Goal: Task Accomplishment & Management: Manage account settings

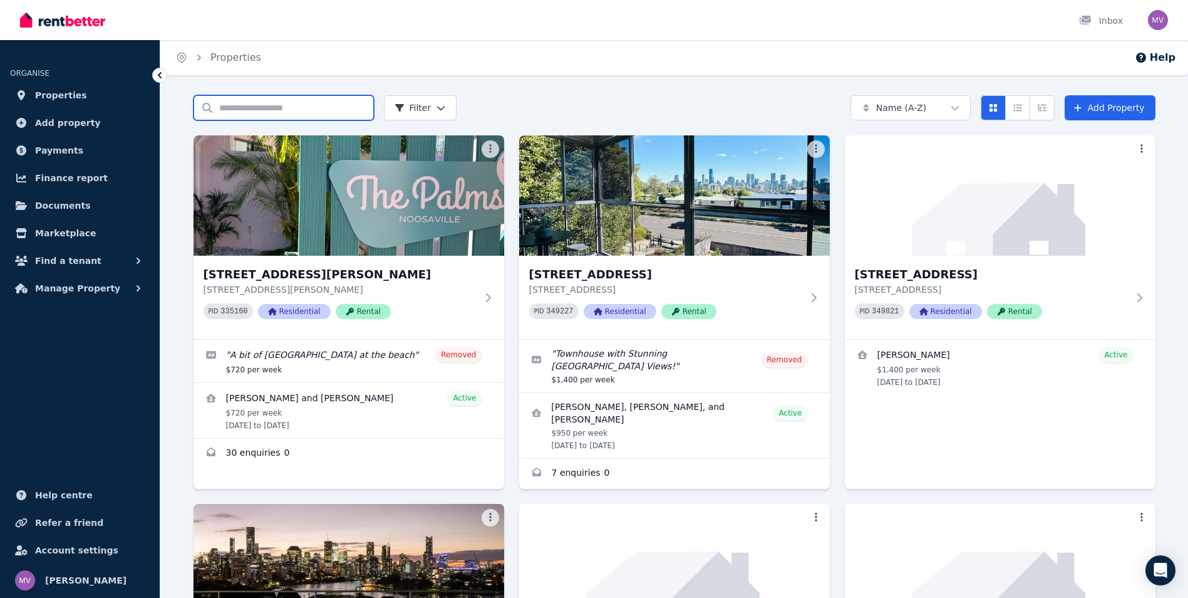
click at [256, 111] on input "Search properties" at bounding box center [284, 107] width 180 height 25
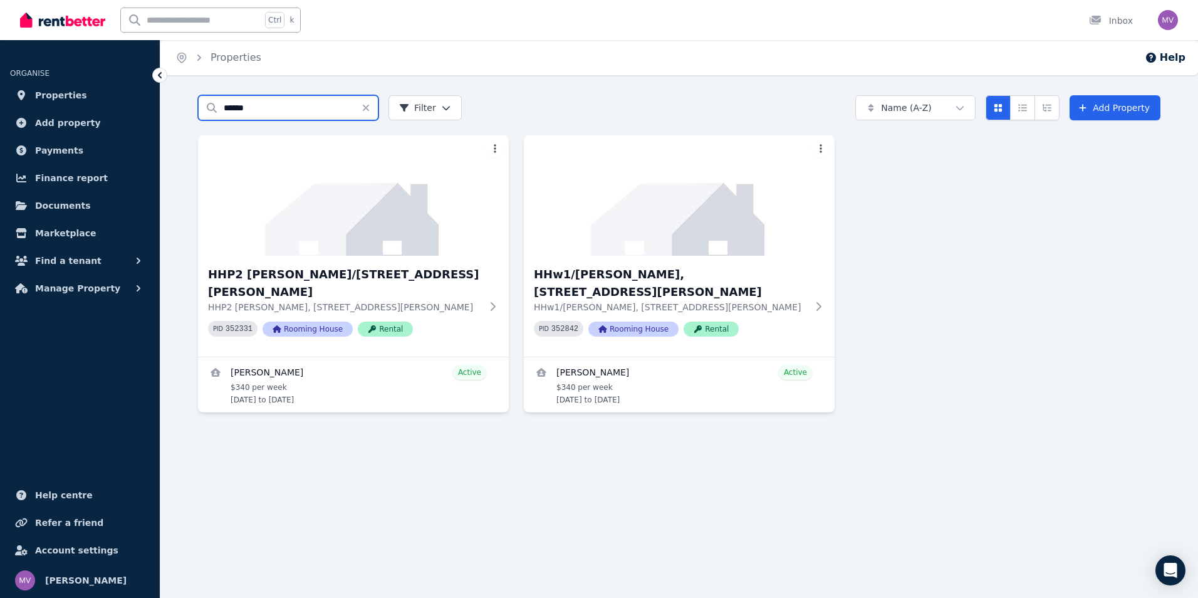
type input "******"
click at [308, 278] on h3 "HHP2 [PERSON_NAME]/[STREET_ADDRESS][PERSON_NAME]" at bounding box center [344, 283] width 273 height 35
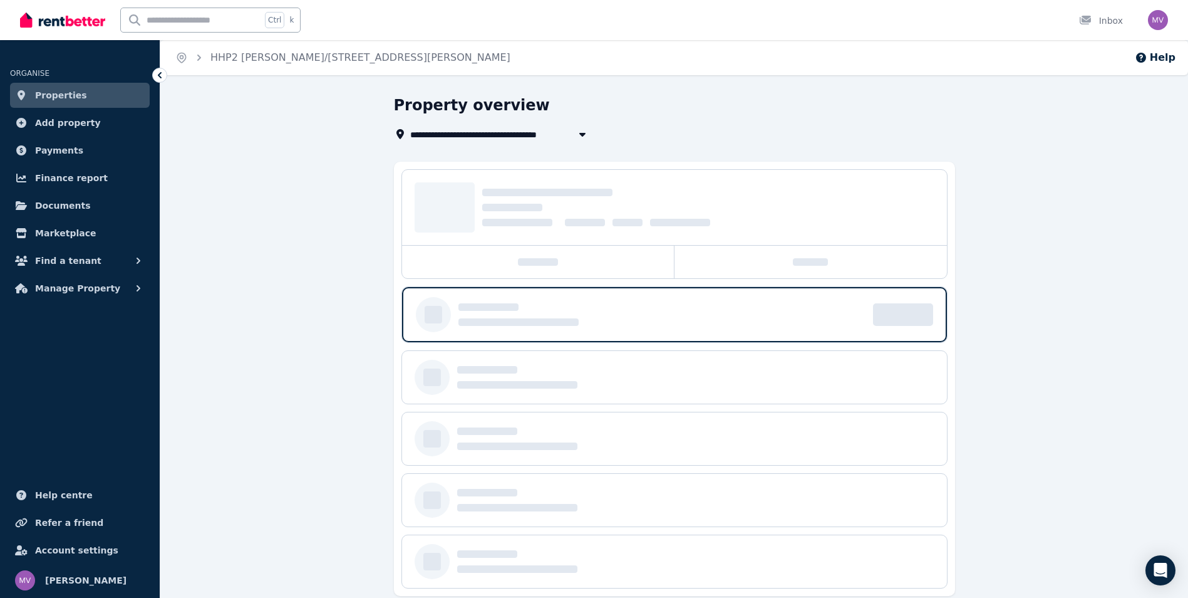
click at [214, 26] on input "text" at bounding box center [191, 20] width 140 height 24
type input "*******"
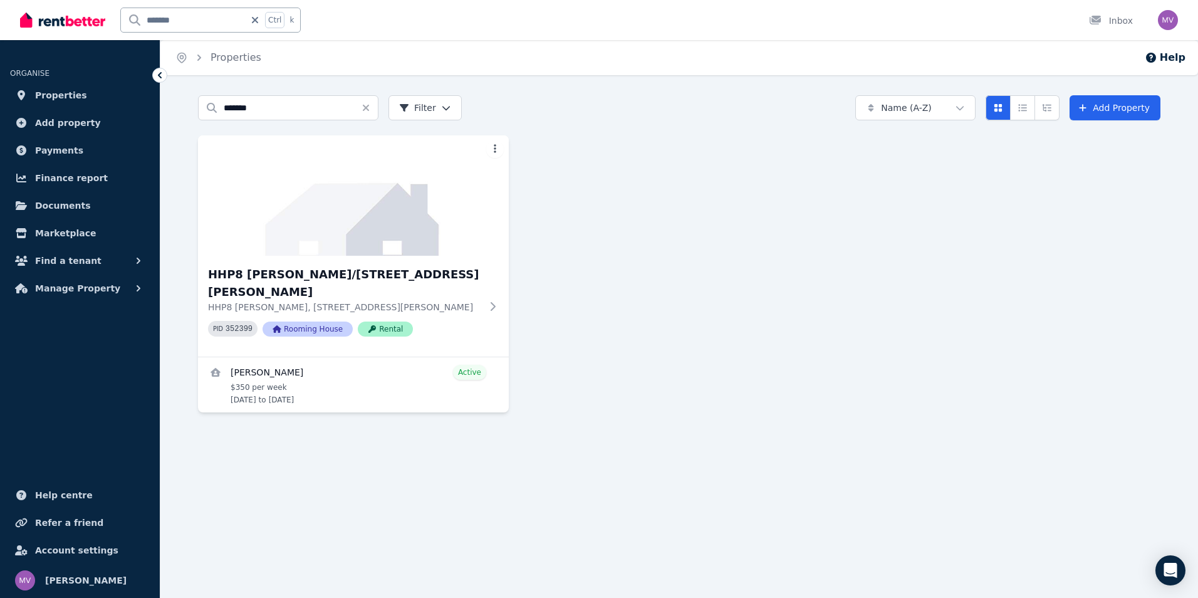
click at [306, 279] on h3 "HHP8 [PERSON_NAME]/[STREET_ADDRESS][PERSON_NAME]" at bounding box center [344, 283] width 273 height 35
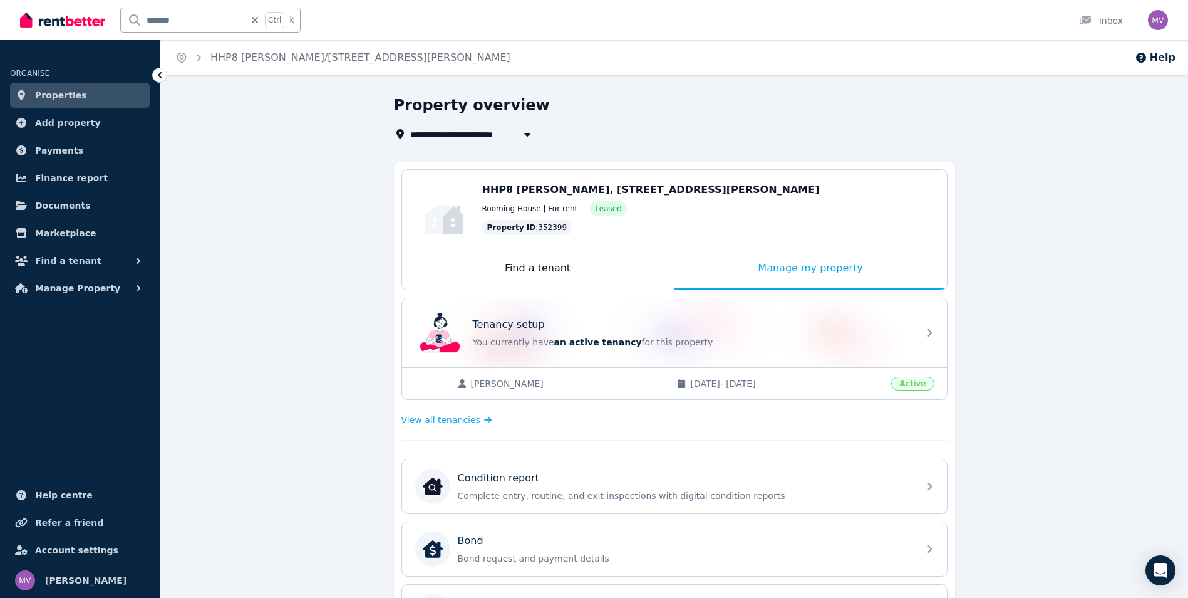
click at [807, 270] on div "Manage my property" at bounding box center [811, 268] width 272 height 41
click at [816, 269] on div "Manage my property" at bounding box center [811, 268] width 272 height 41
click at [437, 419] on span "View all tenancies" at bounding box center [441, 419] width 79 height 13
click at [455, 420] on span "View all tenancies" at bounding box center [441, 419] width 79 height 13
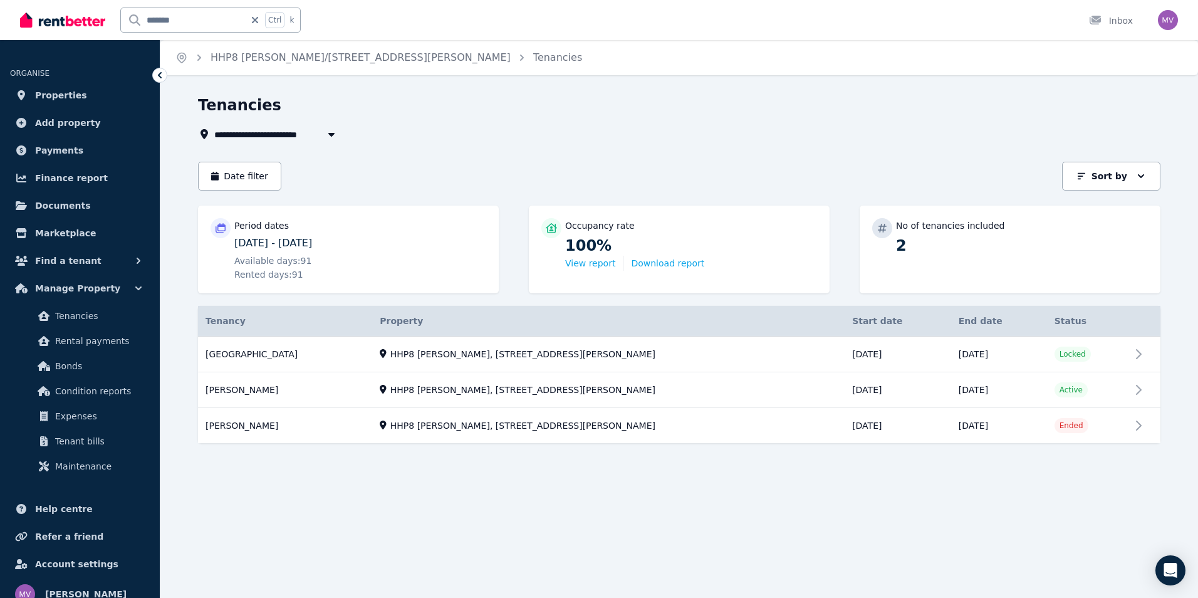
click at [1143, 355] on link "View property details" at bounding box center [679, 354] width 962 height 36
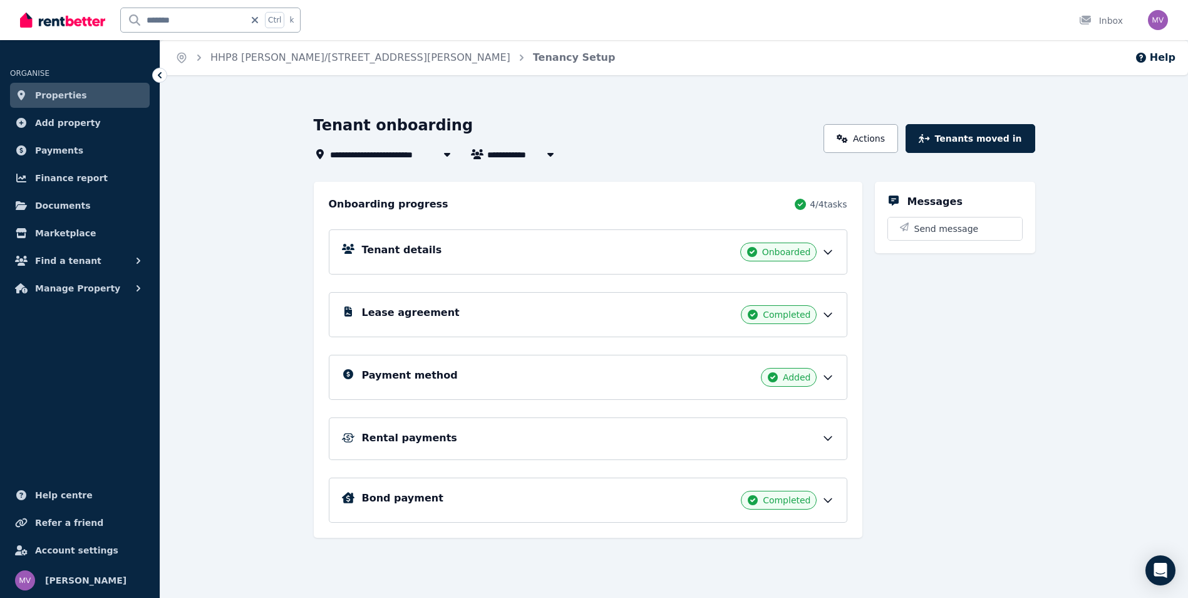
click at [881, 149] on link "Actions" at bounding box center [861, 138] width 75 height 29
click at [883, 148] on link "Actions" at bounding box center [861, 138] width 75 height 29
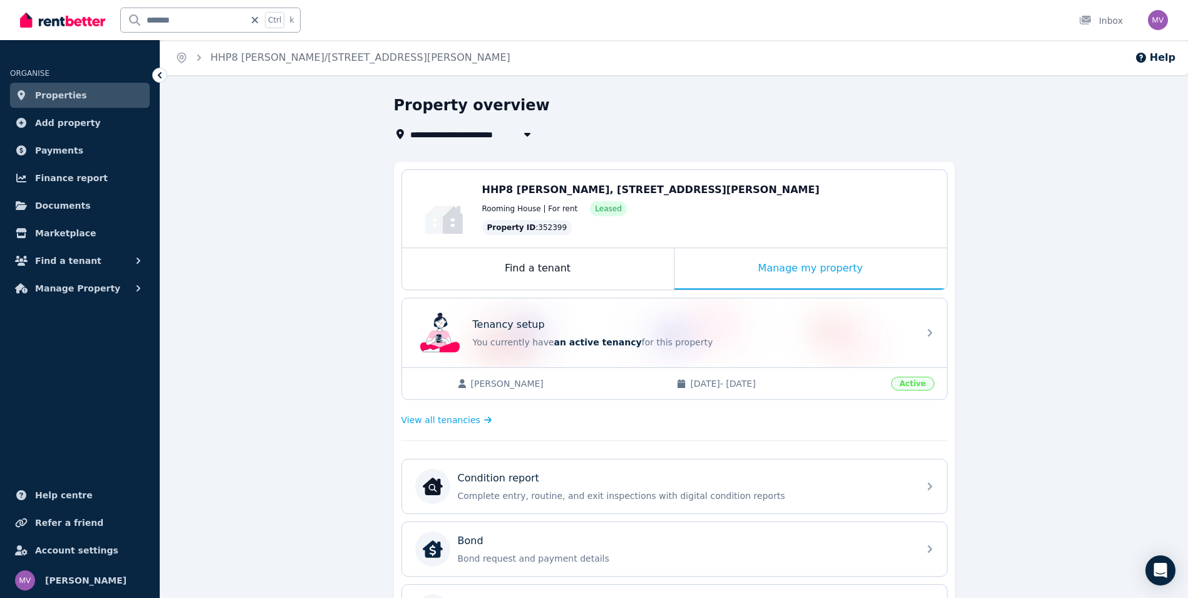
click at [469, 420] on span "View all tenancies" at bounding box center [441, 419] width 79 height 13
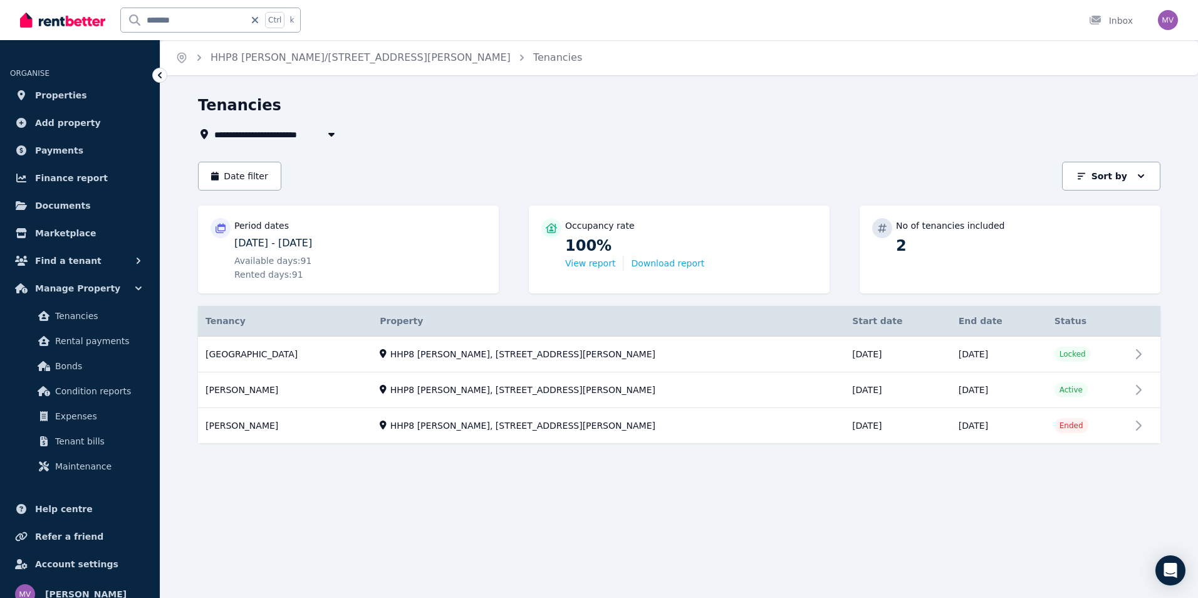
click at [1143, 355] on link "View property details" at bounding box center [679, 354] width 962 height 36
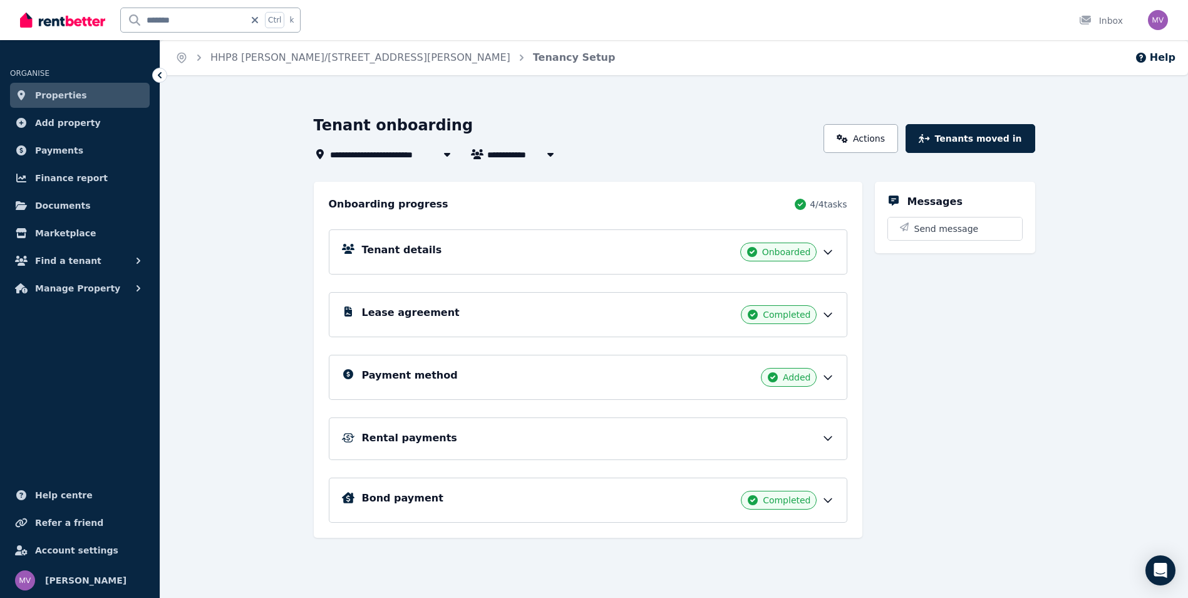
click at [868, 129] on link "Actions" at bounding box center [861, 138] width 75 height 29
click at [977, 140] on button "Tenants moved in" at bounding box center [970, 138] width 129 height 29
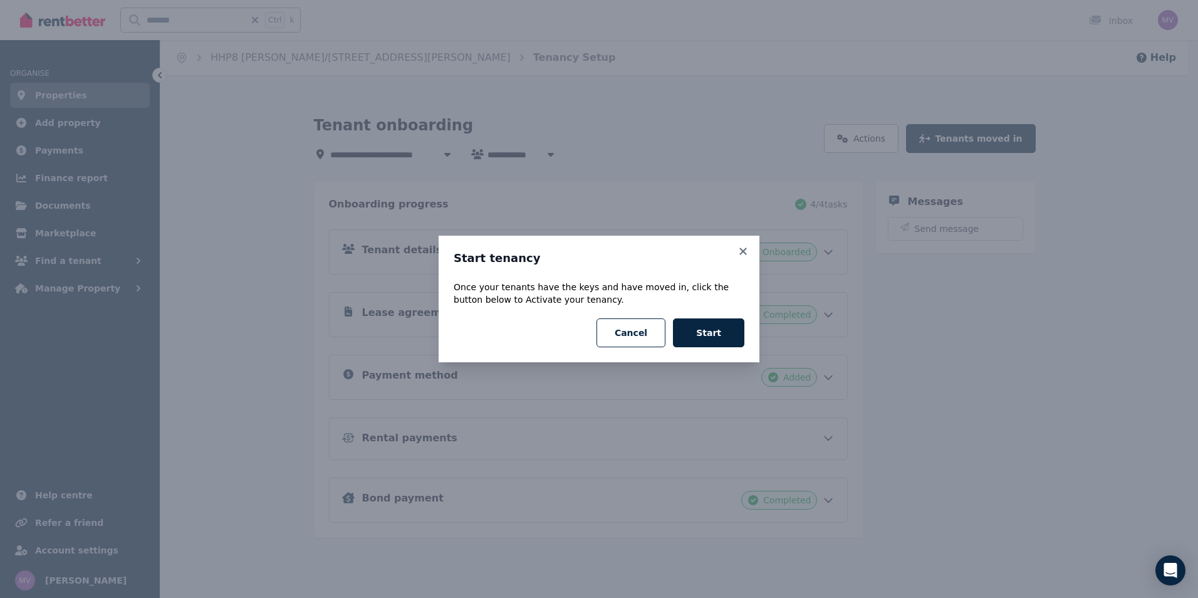
click at [688, 334] on button "Start" at bounding box center [708, 332] width 71 height 29
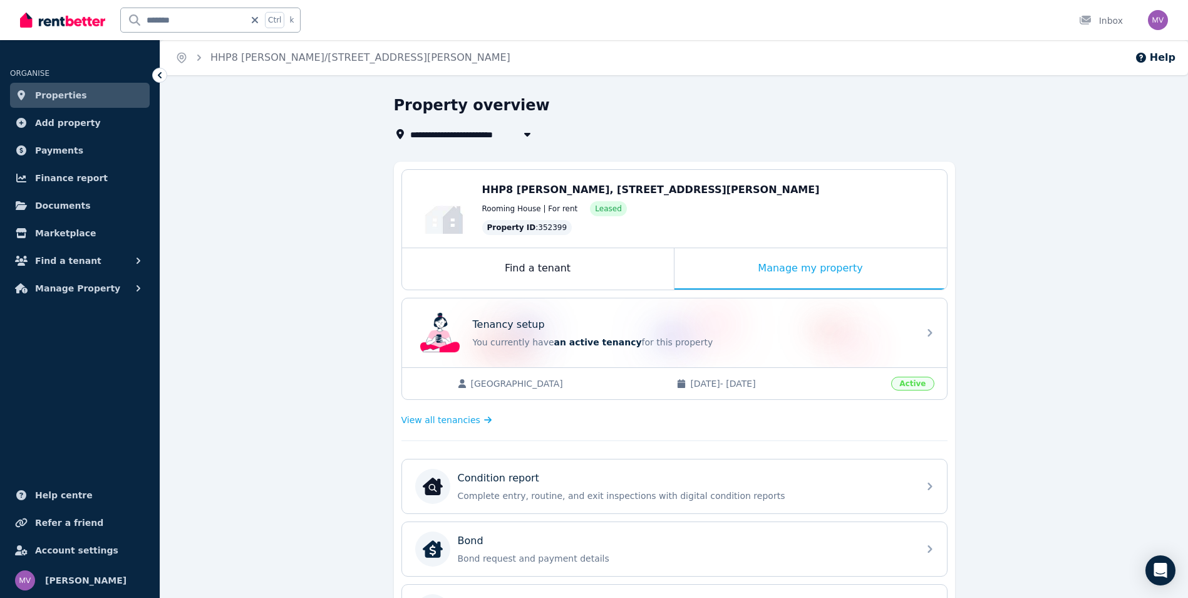
click at [452, 420] on span "View all tenancies" at bounding box center [441, 419] width 79 height 13
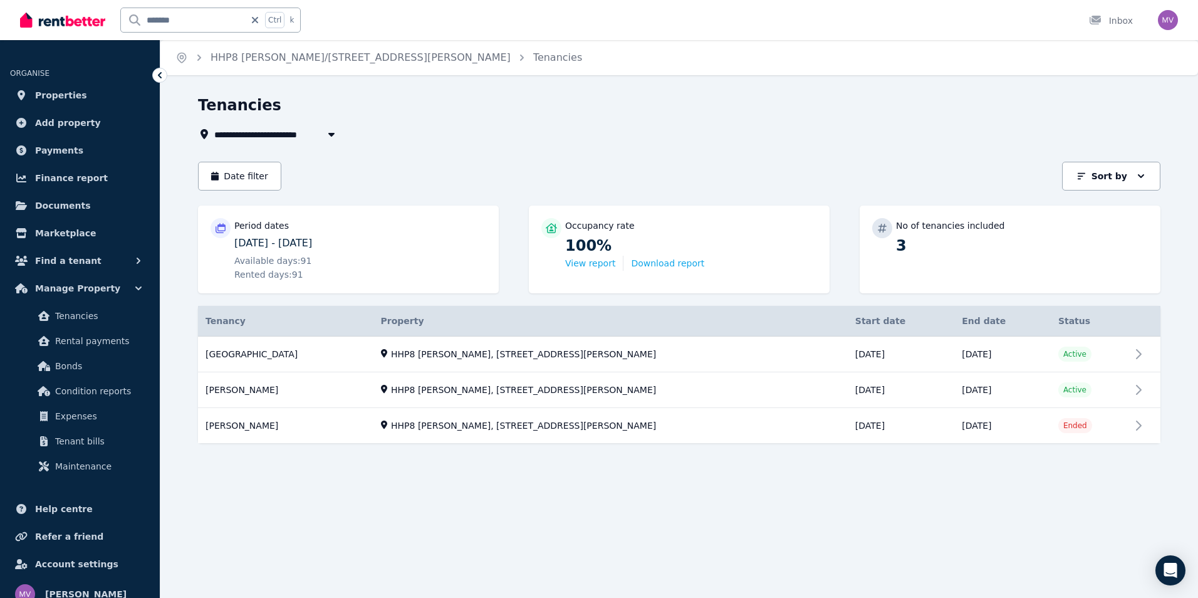
click at [247, 355] on link "View property details" at bounding box center [679, 354] width 962 height 36
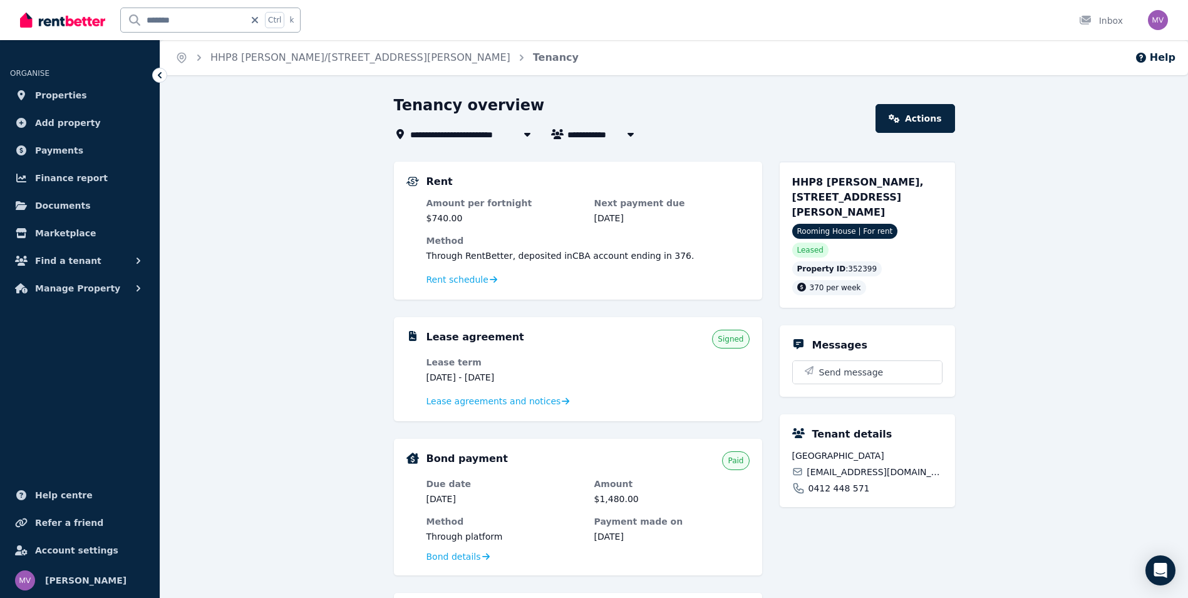
click at [916, 120] on link "Actions" at bounding box center [915, 118] width 79 height 29
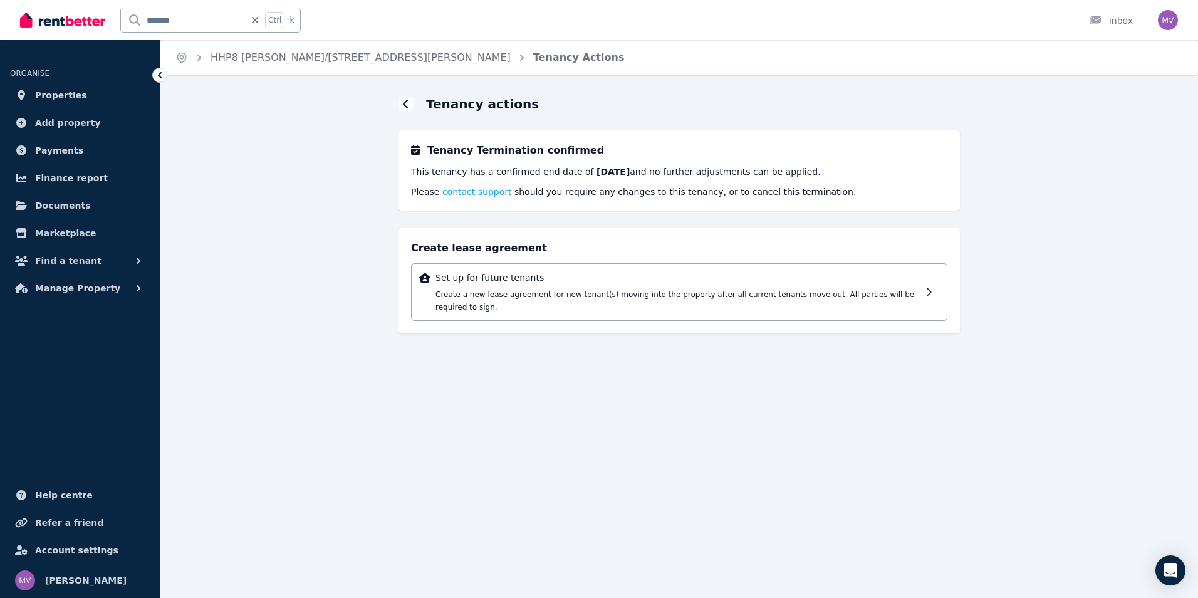
click at [482, 192] on span "contact support" at bounding box center [477, 192] width 70 height 10
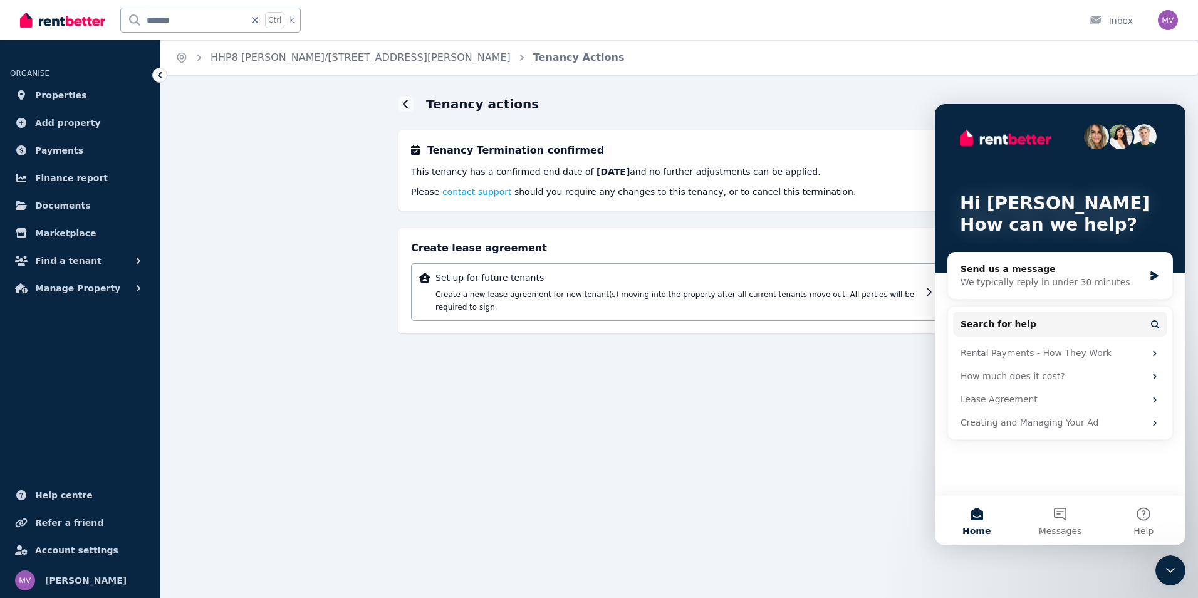
click at [229, 133] on div "Tenancy actions Tenancy Termination confirmed This tenancy has a confirmed end …" at bounding box center [678, 225] width 1037 height 261
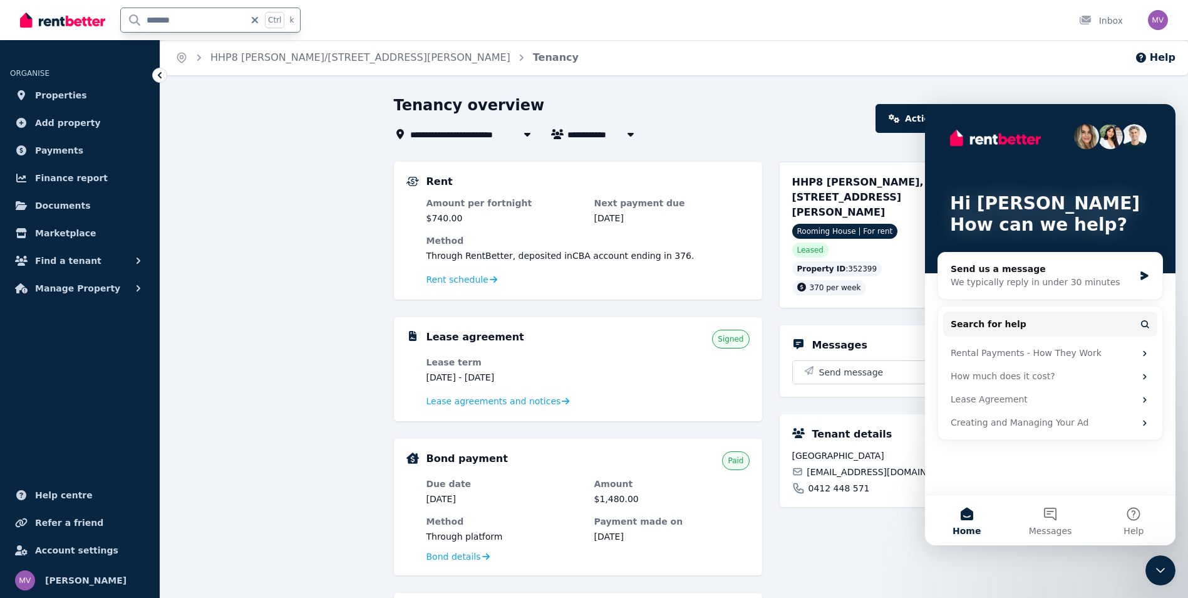
drag, startPoint x: 184, startPoint y: 13, endPoint x: 131, endPoint y: 21, distance: 53.8
click at [131, 21] on input "*******" at bounding box center [183, 20] width 124 height 24
type input "******"
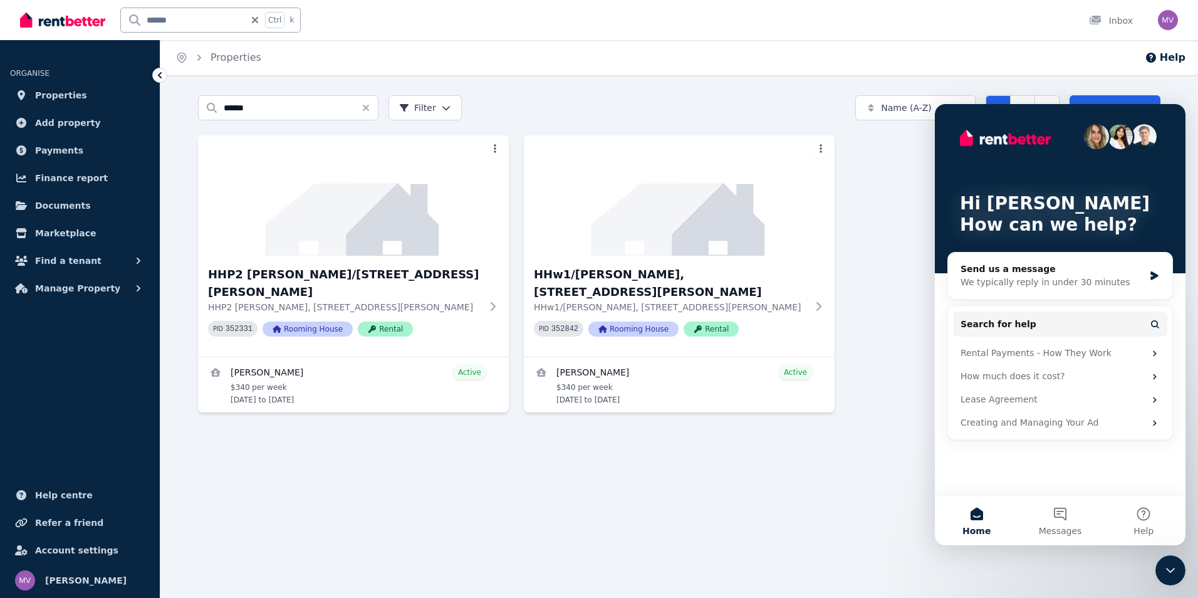
click at [327, 273] on h3 "HHP2 [PERSON_NAME]/[STREET_ADDRESS][PERSON_NAME]" at bounding box center [344, 283] width 273 height 35
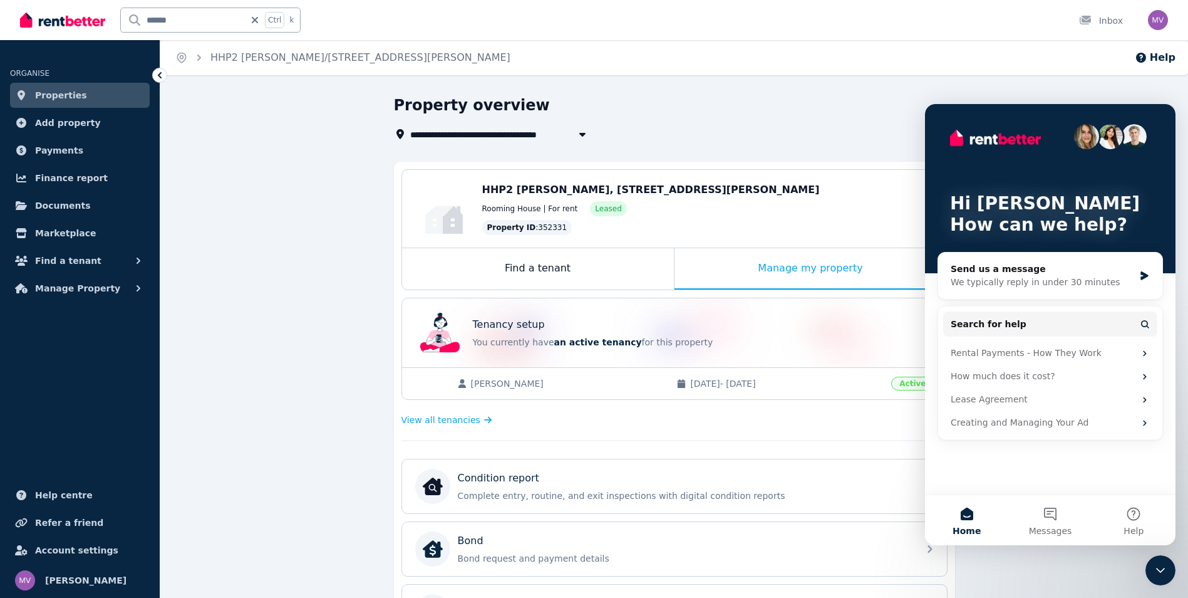
click at [1161, 566] on icon "Close Intercom Messenger" at bounding box center [1160, 570] width 15 height 15
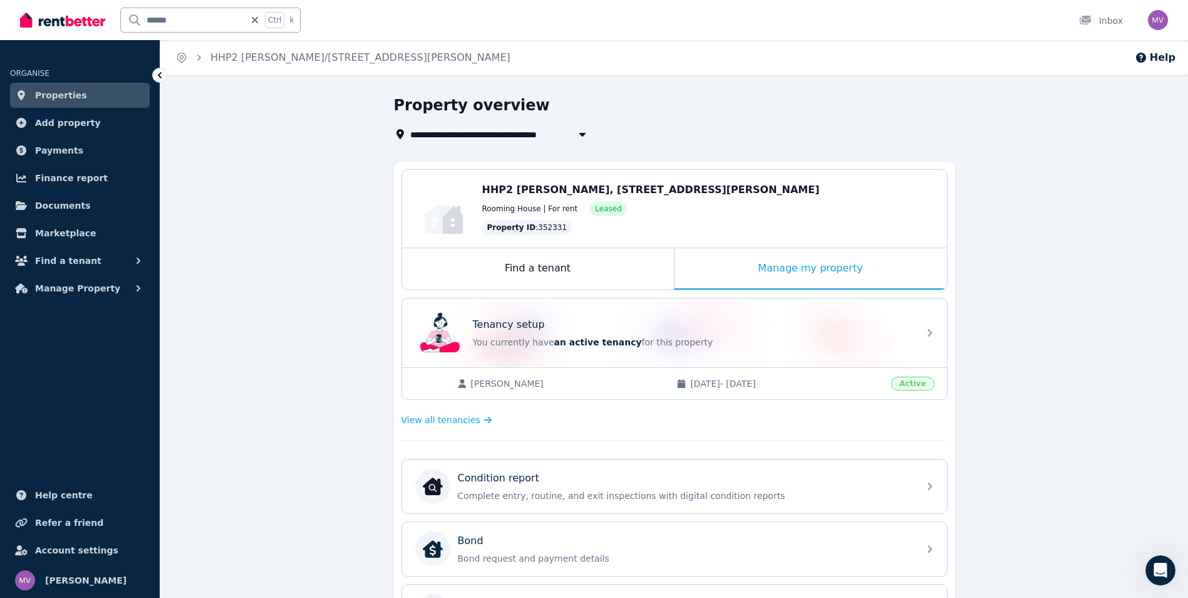
click at [434, 419] on span "View all tenancies" at bounding box center [441, 419] width 79 height 13
click at [798, 269] on div "Manage my property" at bounding box center [811, 268] width 272 height 41
click at [75, 288] on span "Manage Property" at bounding box center [77, 288] width 85 height 15
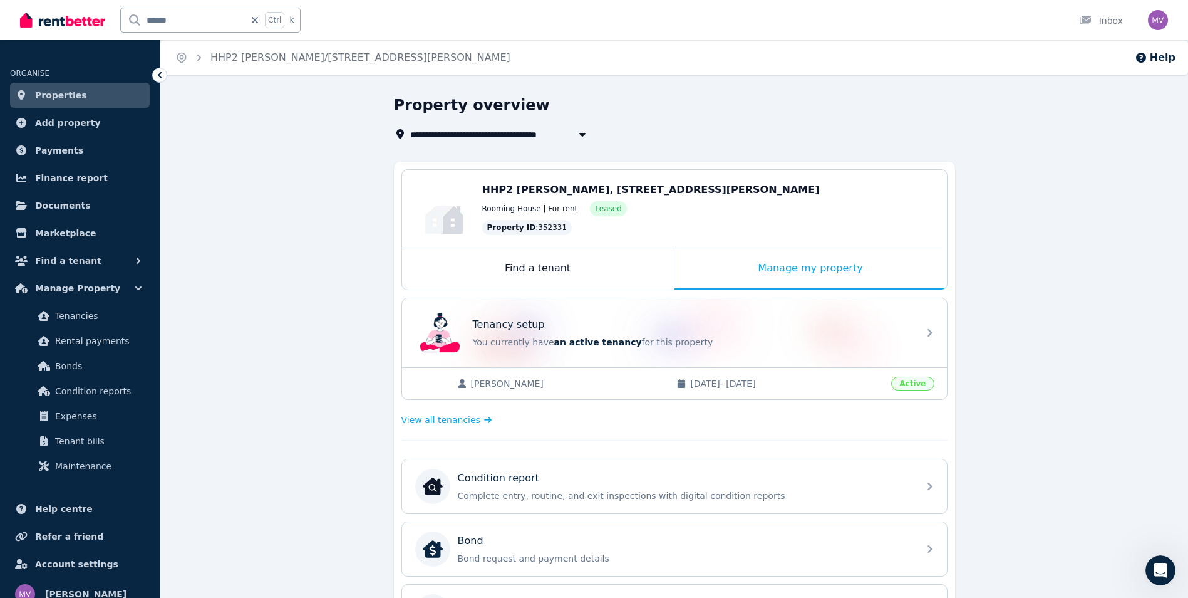
click at [88, 314] on span "Tenancies" at bounding box center [97, 315] width 85 height 15
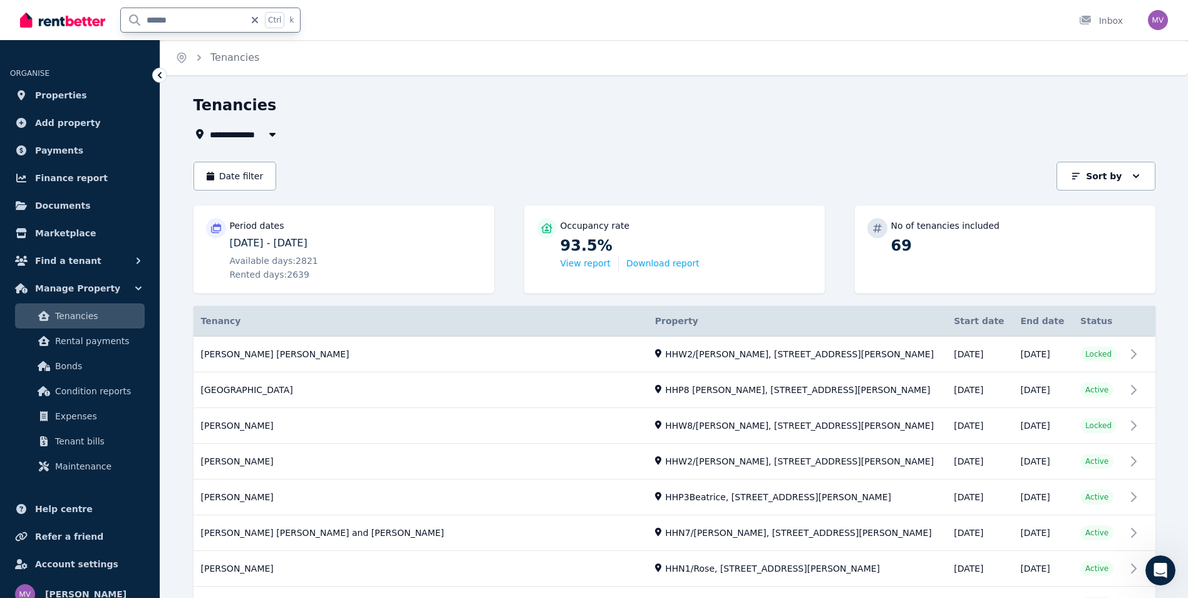
drag, startPoint x: 178, startPoint y: 18, endPoint x: 103, endPoint y: 19, distance: 74.5
click at [103, 19] on div "****** Ctrl k" at bounding box center [163, 20] width 287 height 40
type input "*******"
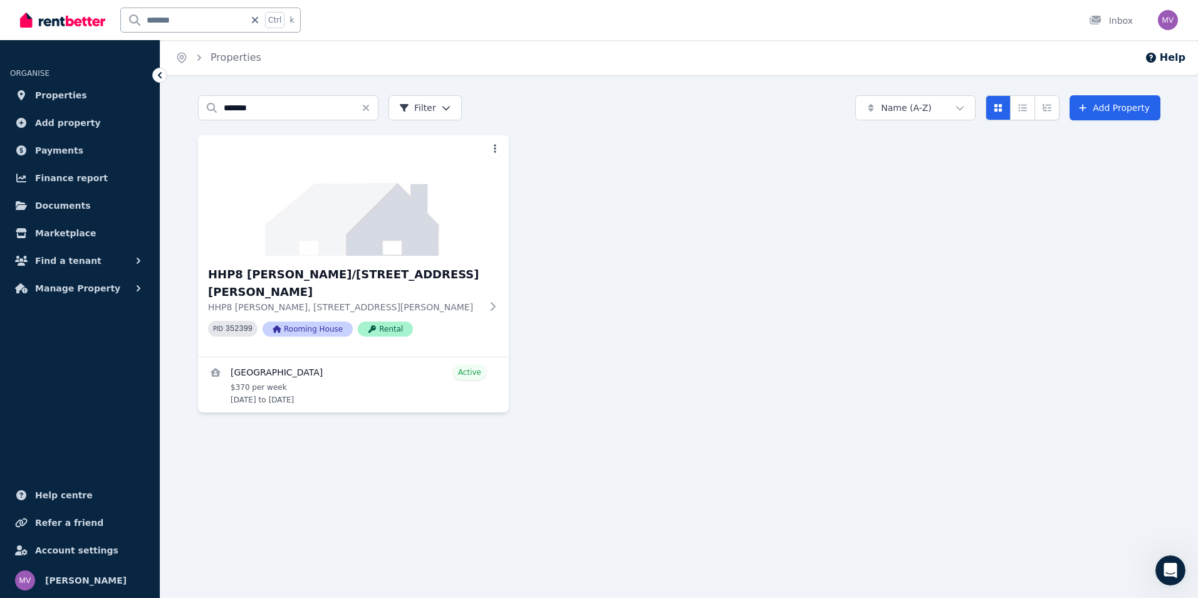
click at [278, 278] on h3 "HHP8 [PERSON_NAME]/[STREET_ADDRESS][PERSON_NAME]" at bounding box center [344, 283] width 273 height 35
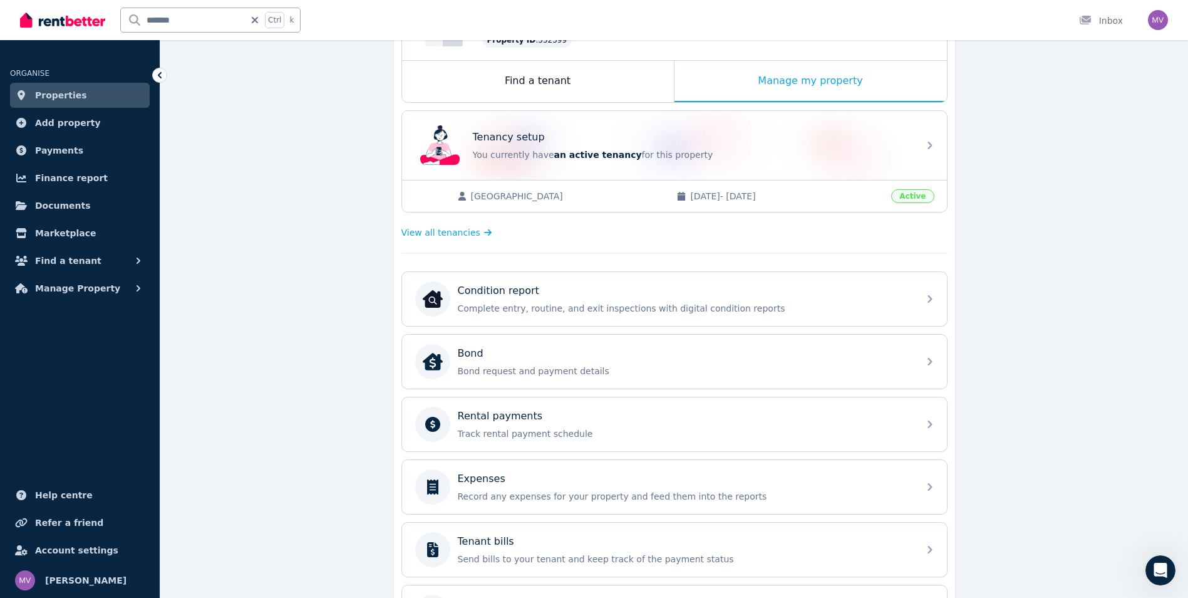
scroll to position [189, 0]
click at [553, 429] on p "Track rental payment schedule" at bounding box center [685, 431] width 454 height 13
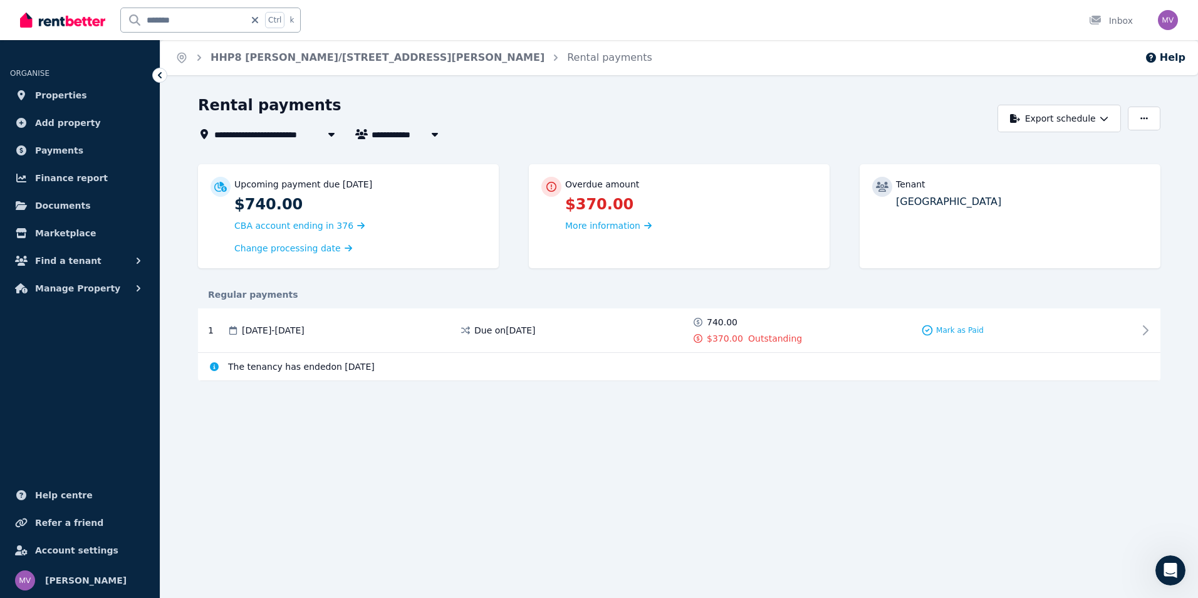
click at [958, 336] on div "Mark as Paid" at bounding box center [952, 330] width 221 height 29
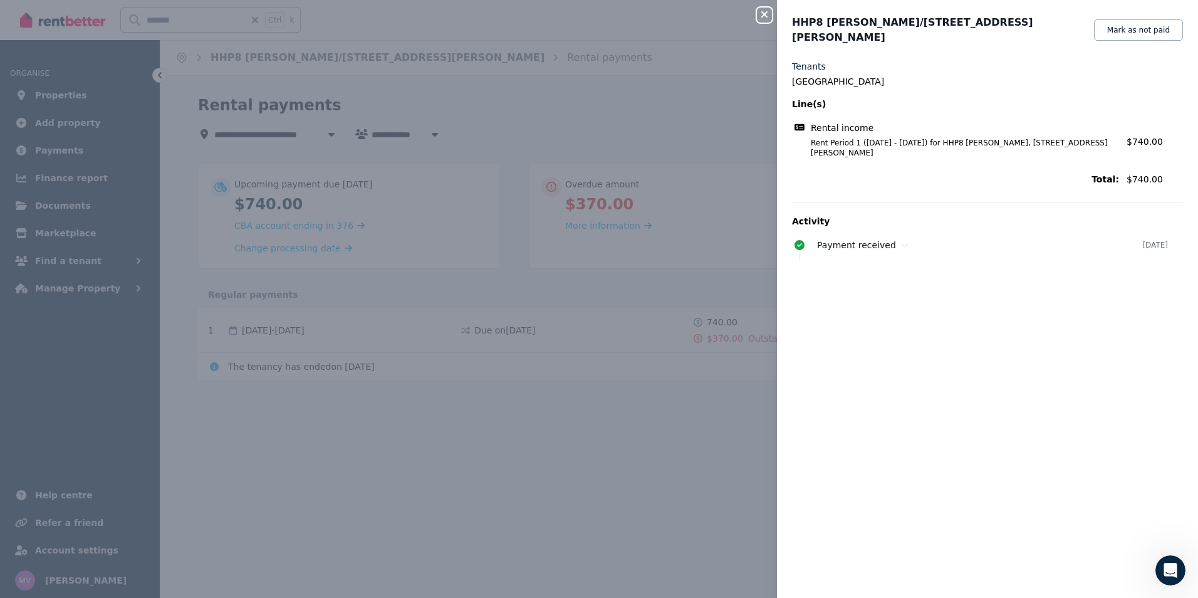
click at [762, 14] on icon "button" at bounding box center [764, 14] width 15 height 10
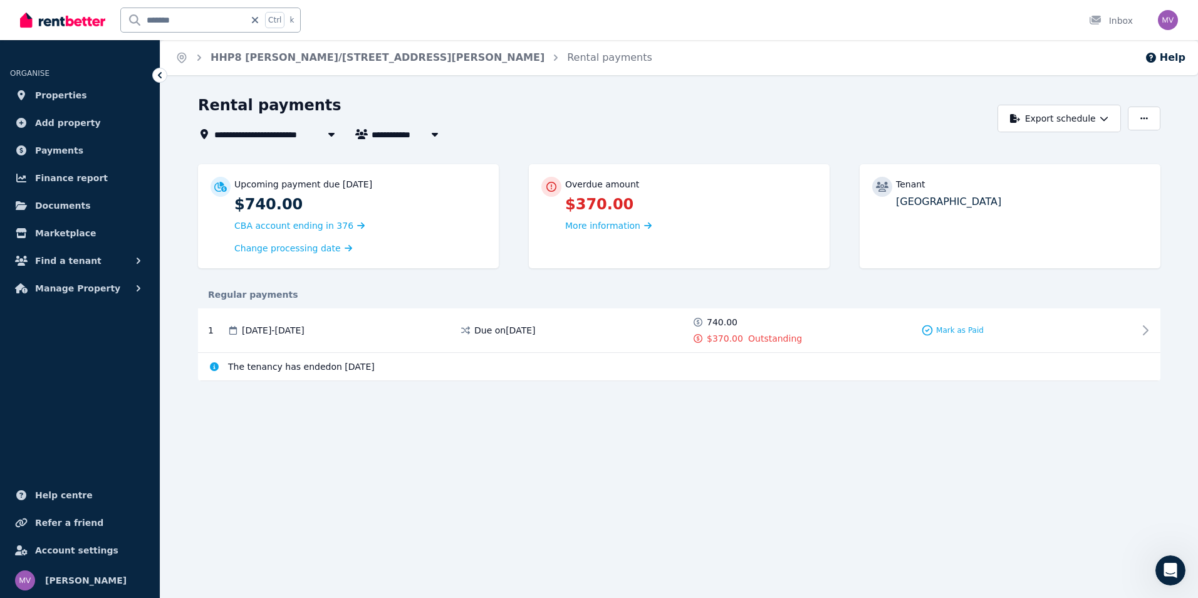
click at [980, 332] on span "Mark as Paid" at bounding box center [960, 330] width 48 height 10
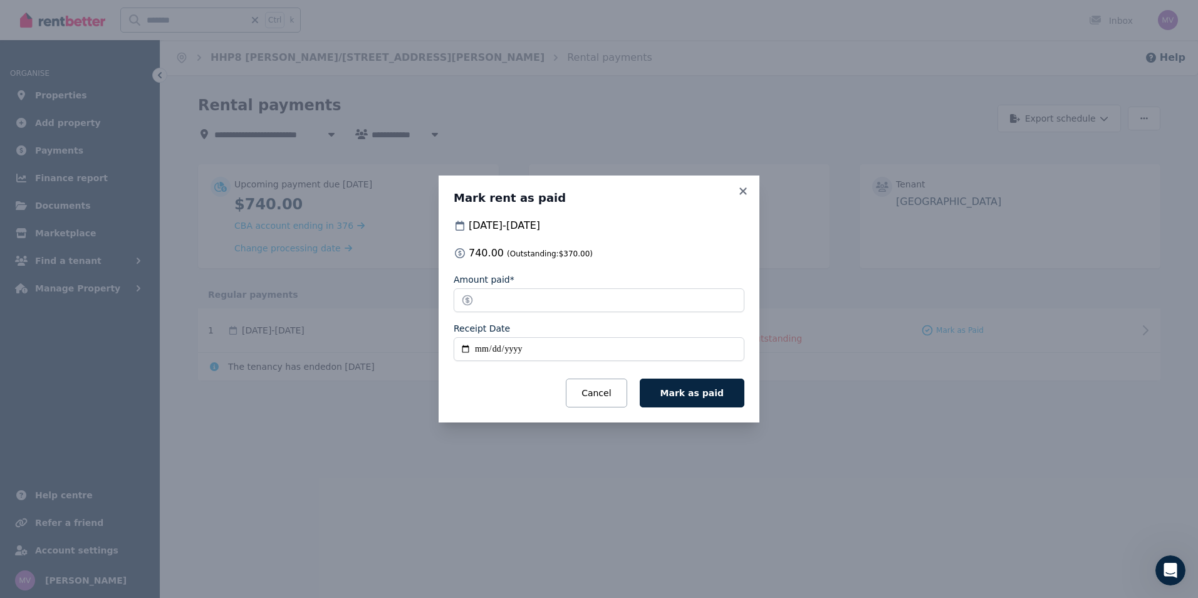
click at [621, 398] on button "Cancel" at bounding box center [596, 392] width 61 height 29
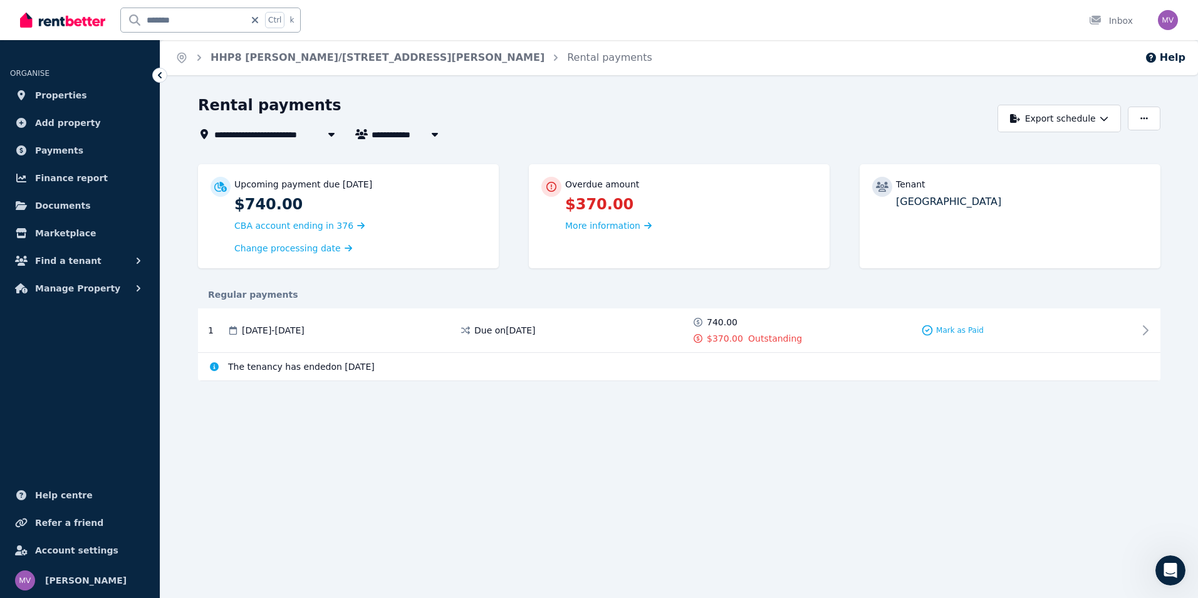
click at [1150, 122] on button "button" at bounding box center [1144, 118] width 33 height 24
click at [1074, 296] on div "Regular payments" at bounding box center [679, 294] width 962 height 13
click at [1153, 331] on icon at bounding box center [1145, 330] width 15 height 15
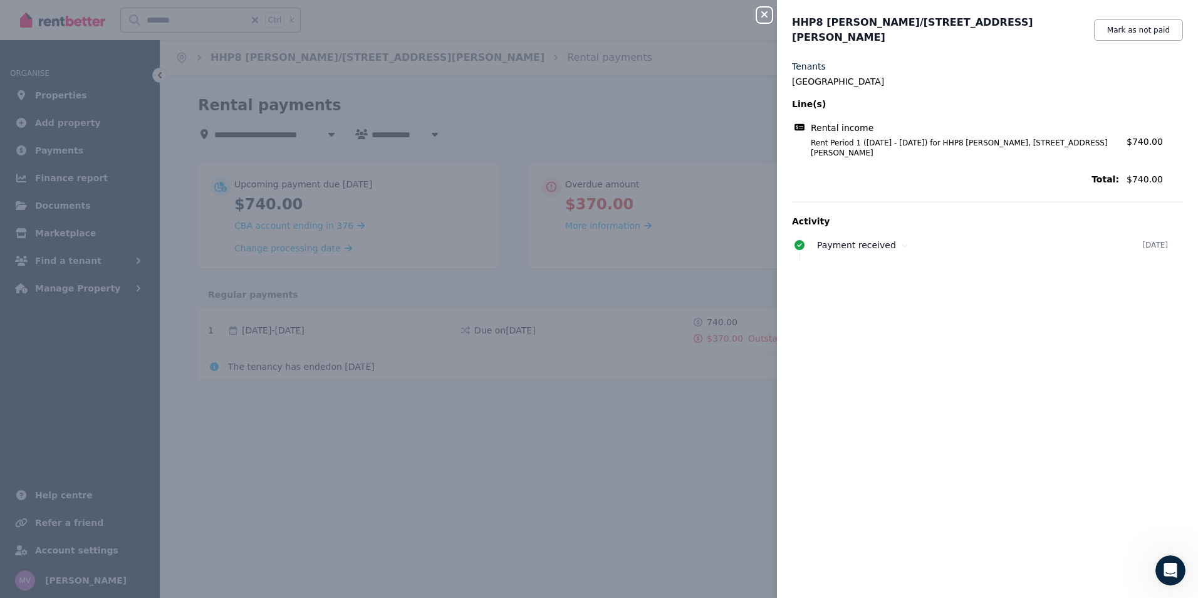
click at [1143, 28] on button "Mark as not paid" at bounding box center [1138, 29] width 89 height 21
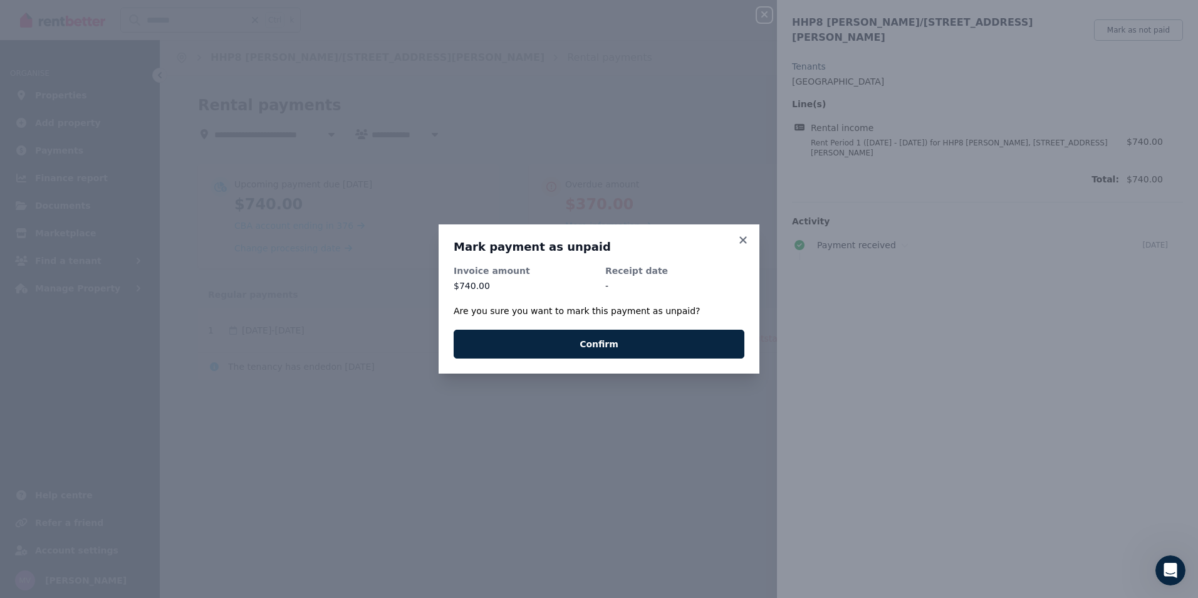
click at [669, 346] on button "Confirm" at bounding box center [599, 344] width 291 height 29
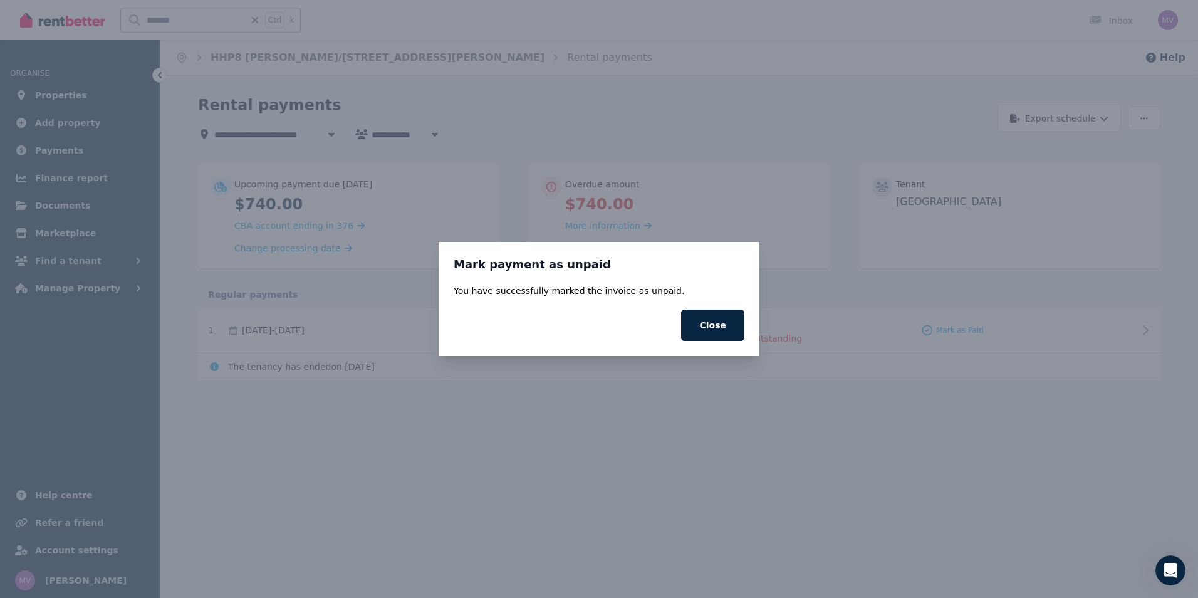
click at [710, 330] on button "Close" at bounding box center [712, 324] width 63 height 31
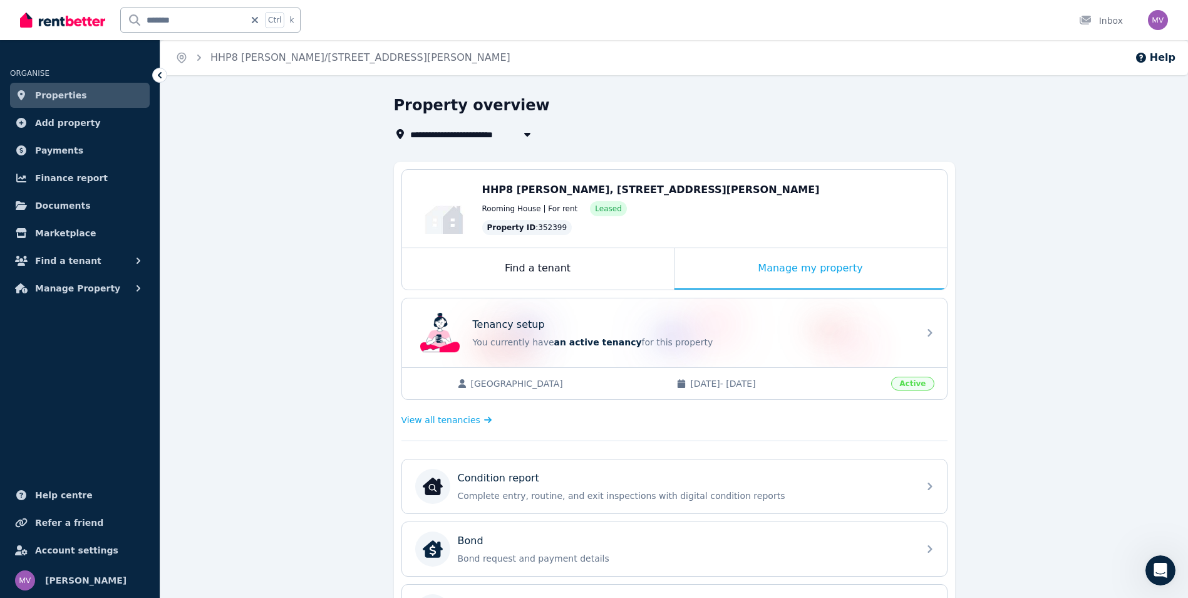
click at [455, 417] on span "View all tenancies" at bounding box center [441, 419] width 79 height 13
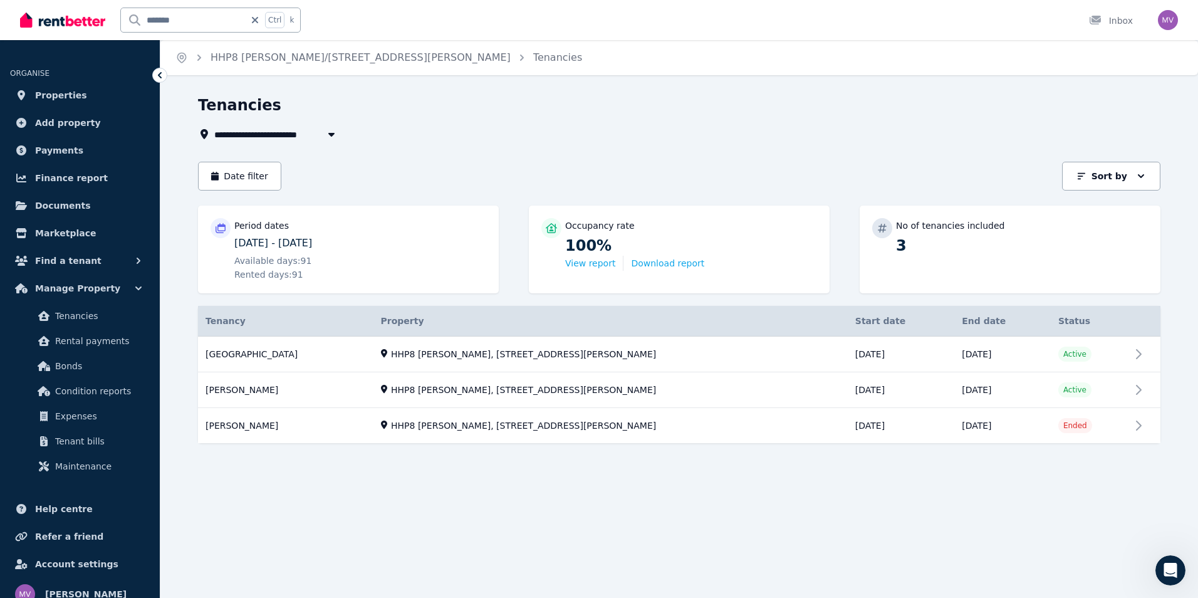
click at [237, 355] on link "View property details" at bounding box center [679, 354] width 962 height 36
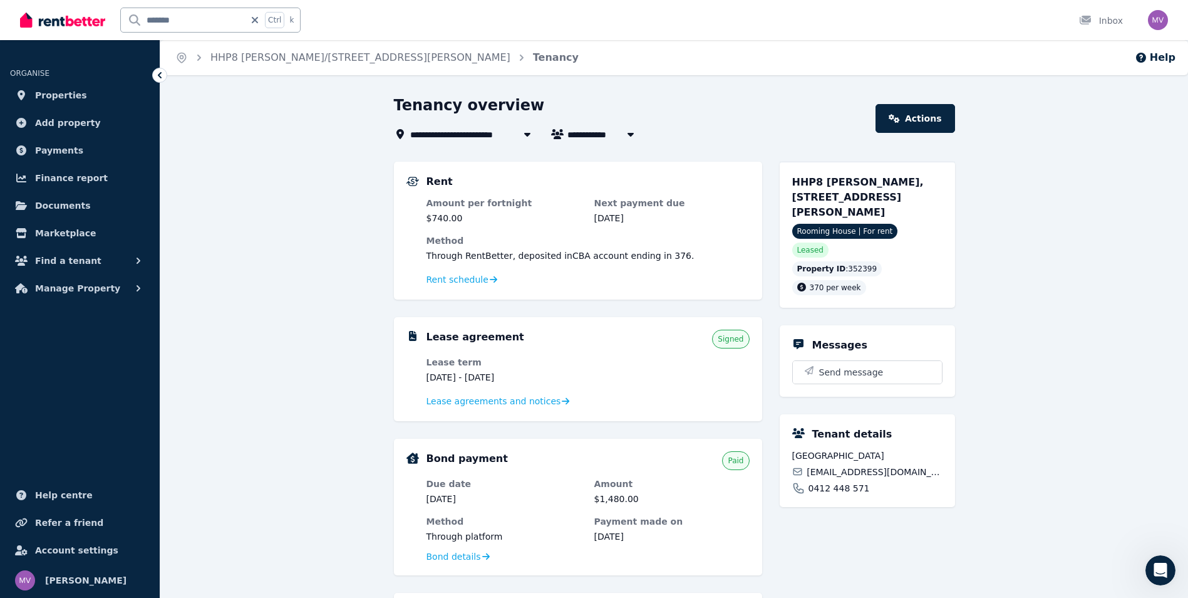
click at [461, 402] on span "Lease agreements and notices" at bounding box center [494, 401] width 135 height 13
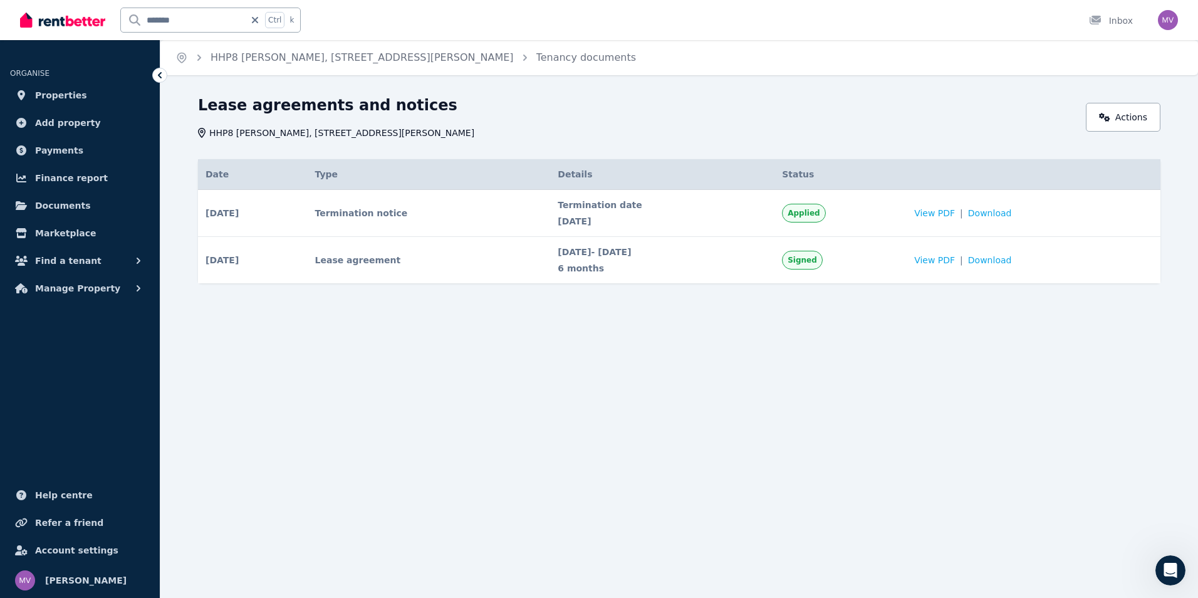
click at [955, 214] on span "View PDF" at bounding box center [934, 213] width 41 height 13
